Goal: Task Accomplishment & Management: Use online tool/utility

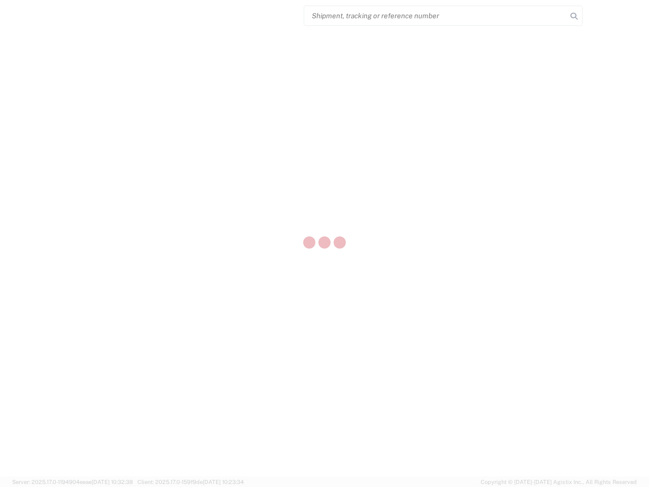
select select "US"
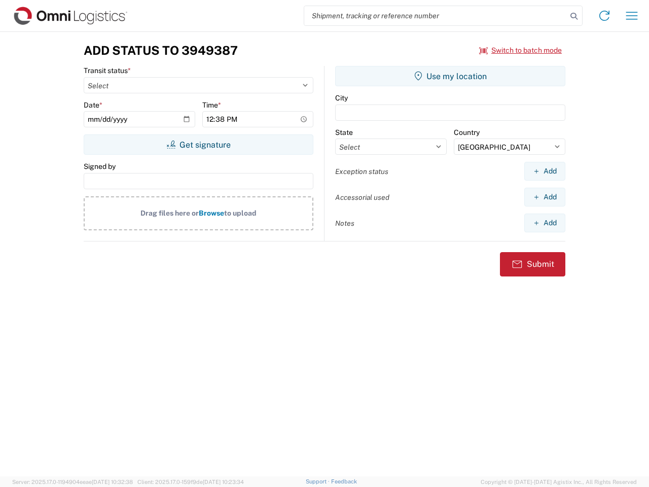
click at [436, 16] on input "search" at bounding box center [435, 15] width 263 height 19
click at [574, 16] on icon at bounding box center [574, 16] width 14 height 14
click at [605, 16] on icon at bounding box center [605, 16] width 16 height 16
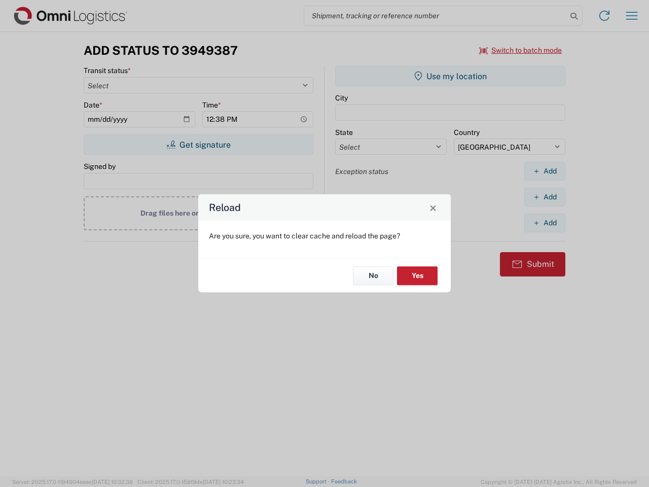
click at [632, 16] on div "Reload Are you sure, you want to clear cache and reload the page? No Yes" at bounding box center [324, 243] width 649 height 487
click at [521, 50] on div "Reload Are you sure, you want to clear cache and reload the page? No Yes" at bounding box center [324, 243] width 649 height 487
click at [198, 145] on div "Reload Are you sure, you want to clear cache and reload the page? No Yes" at bounding box center [324, 243] width 649 height 487
click at [451, 76] on div "Reload Are you sure, you want to clear cache and reload the page? No Yes" at bounding box center [324, 243] width 649 height 487
click at [545, 171] on div "Reload Are you sure, you want to clear cache and reload the page? No Yes" at bounding box center [324, 243] width 649 height 487
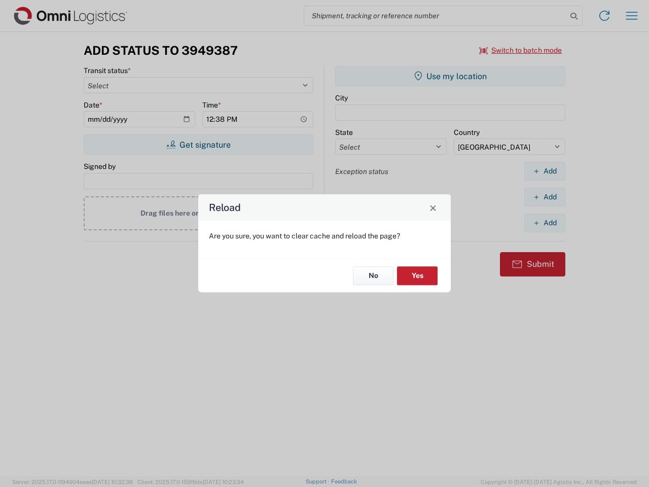
click at [545, 197] on div "Reload Are you sure, you want to clear cache and reload the page? No Yes" at bounding box center [324, 243] width 649 height 487
click at [545, 223] on div "Reload Are you sure, you want to clear cache and reload the page? No Yes" at bounding box center [324, 243] width 649 height 487
